Goal: Task Accomplishment & Management: Complete application form

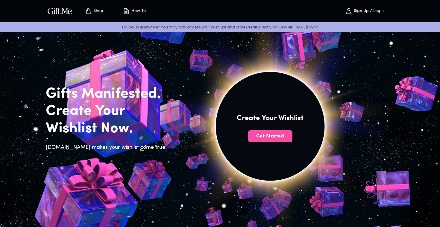
click at [270, 136] on span "Get Started" at bounding box center [270, 136] width 44 height 7
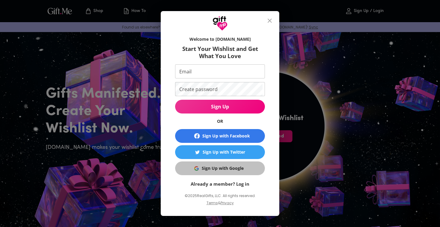
click at [242, 166] on div "Sign Up with Google" at bounding box center [223, 168] width 42 height 7
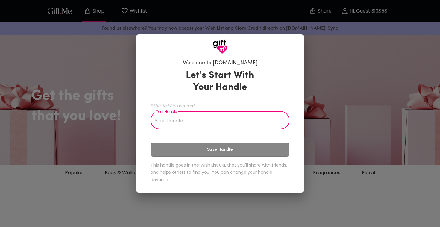
click at [205, 125] on input "Your Handle" at bounding box center [216, 120] width 132 height 17
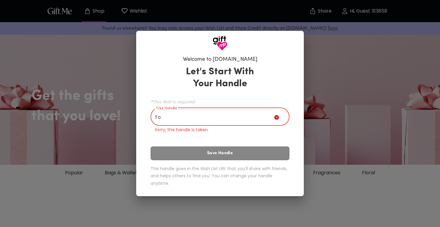
type input "T"
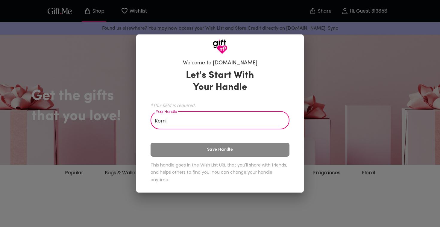
type input "Komi"
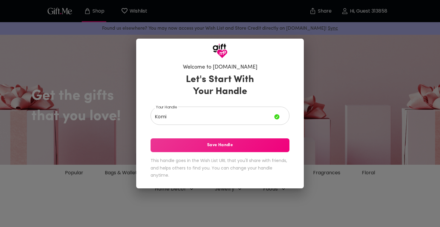
click at [216, 135] on div "Let's Start With Your Handle Your Handle Komi Your Handle Save Handle This hand…" at bounding box center [219, 127] width 139 height 112
click at [216, 141] on button "Save Handle" at bounding box center [219, 145] width 139 height 14
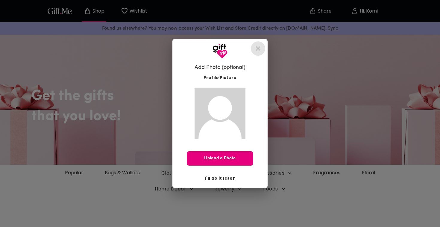
click at [252, 52] on button "close" at bounding box center [258, 48] width 14 height 14
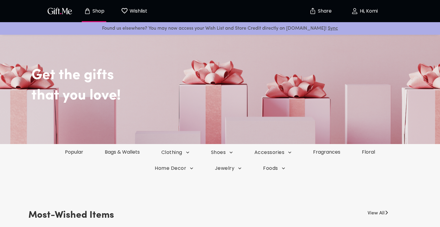
scroll to position [23, 0]
